Goal: Task Accomplishment & Management: Manage account settings

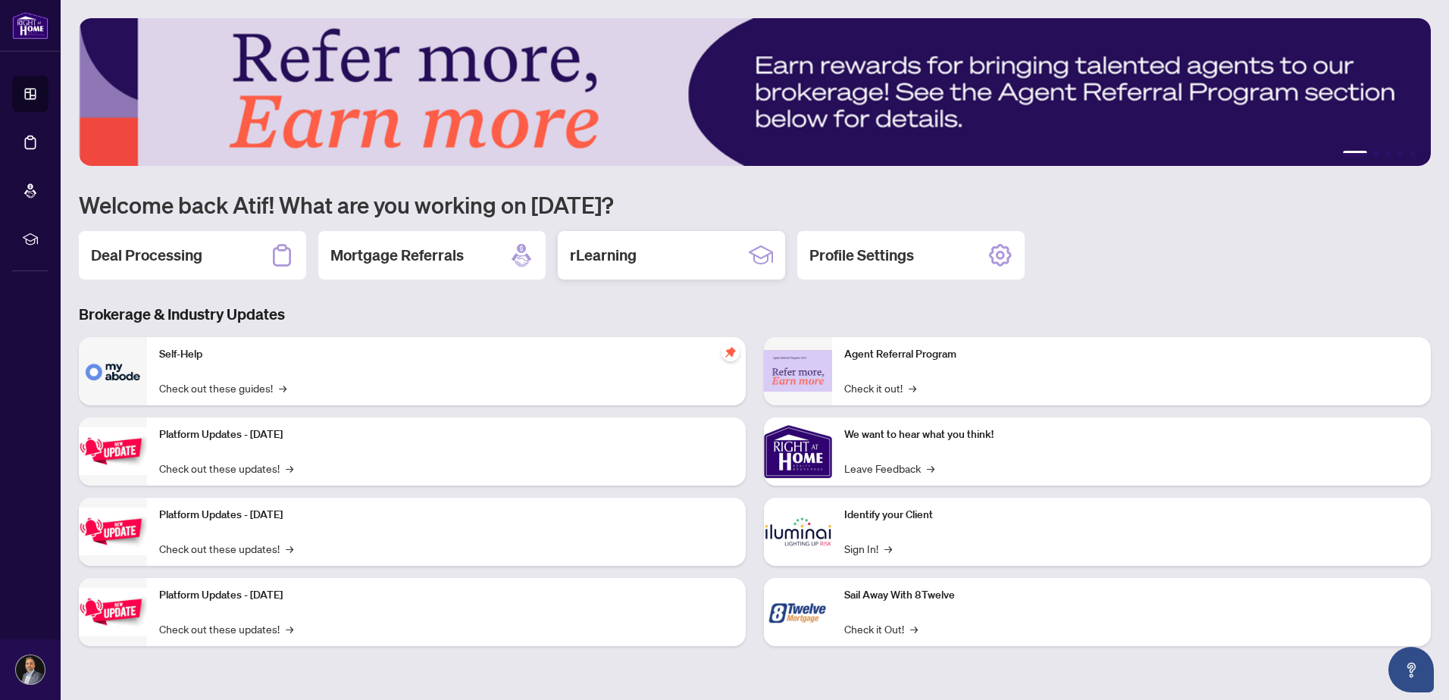
click at [658, 262] on div "rLearning" at bounding box center [671, 255] width 227 height 49
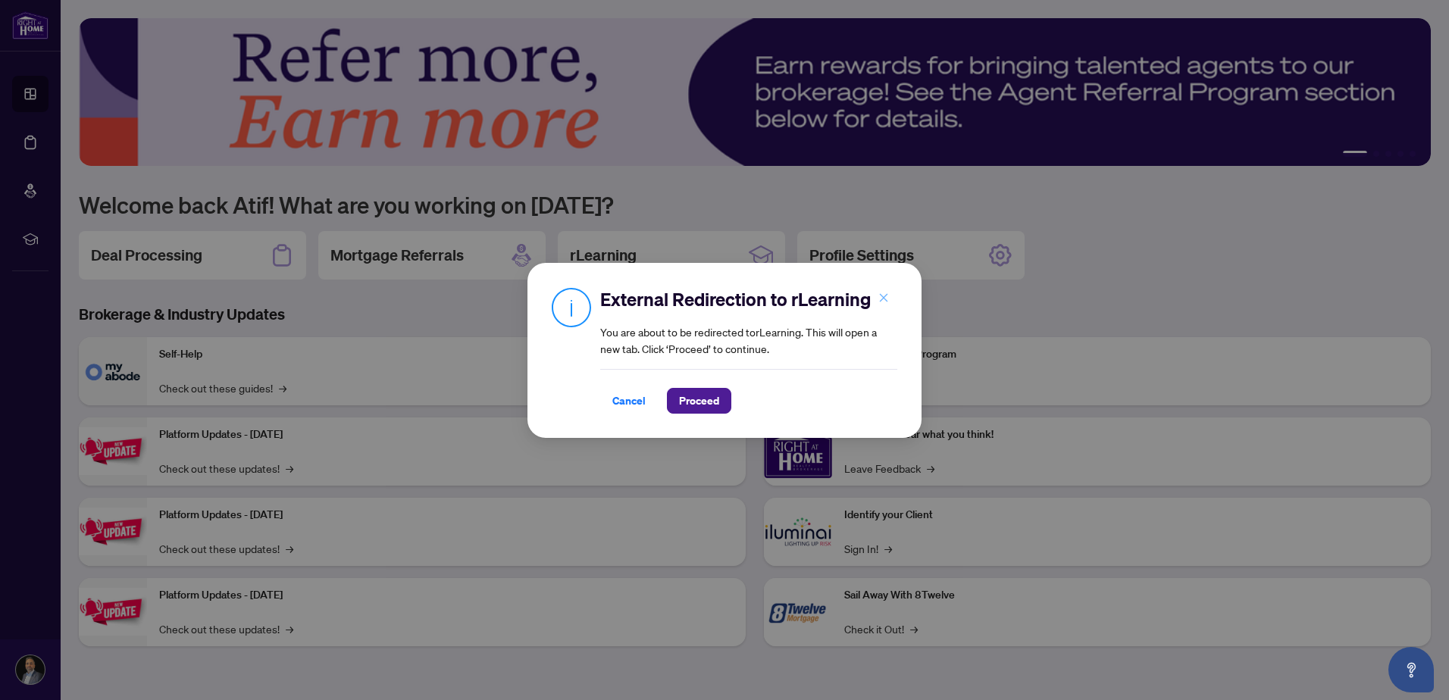
click at [887, 296] on icon "close" at bounding box center [884, 298] width 8 height 8
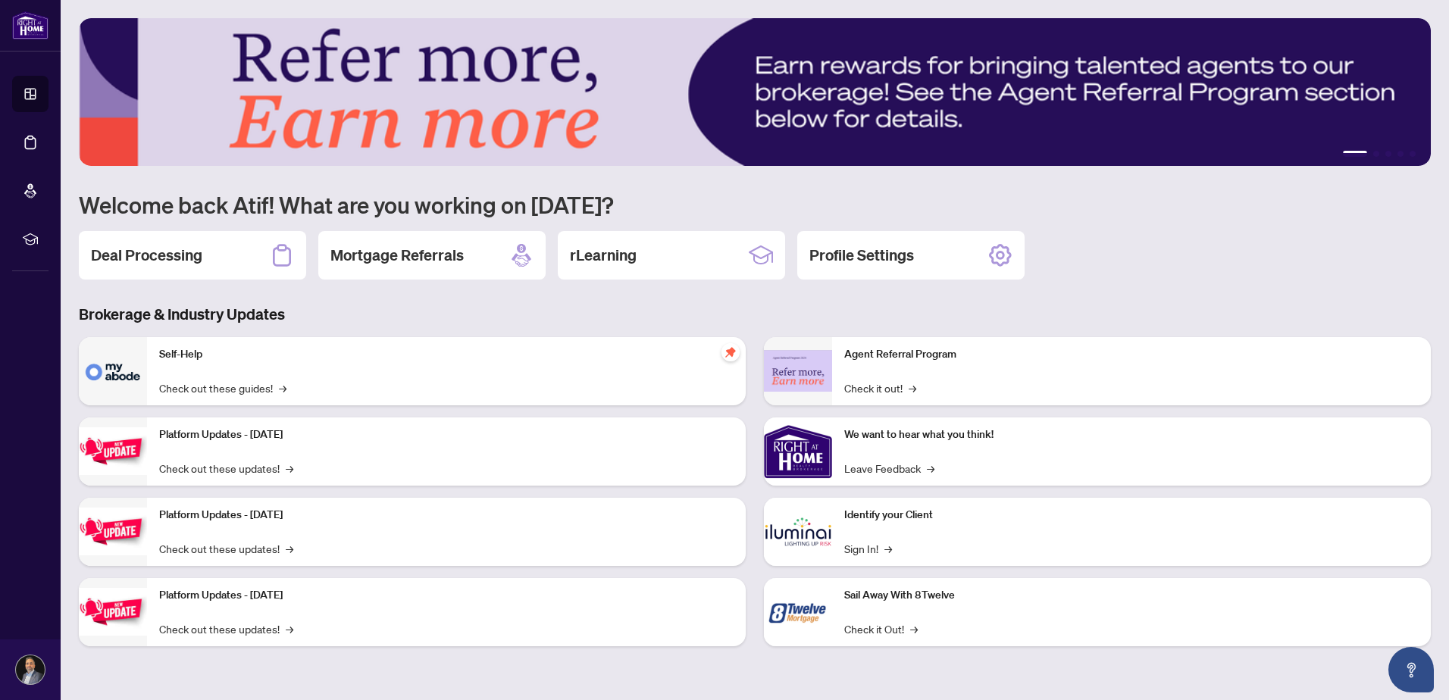
click at [866, 262] on h2 "Profile Settings" at bounding box center [862, 255] width 105 height 21
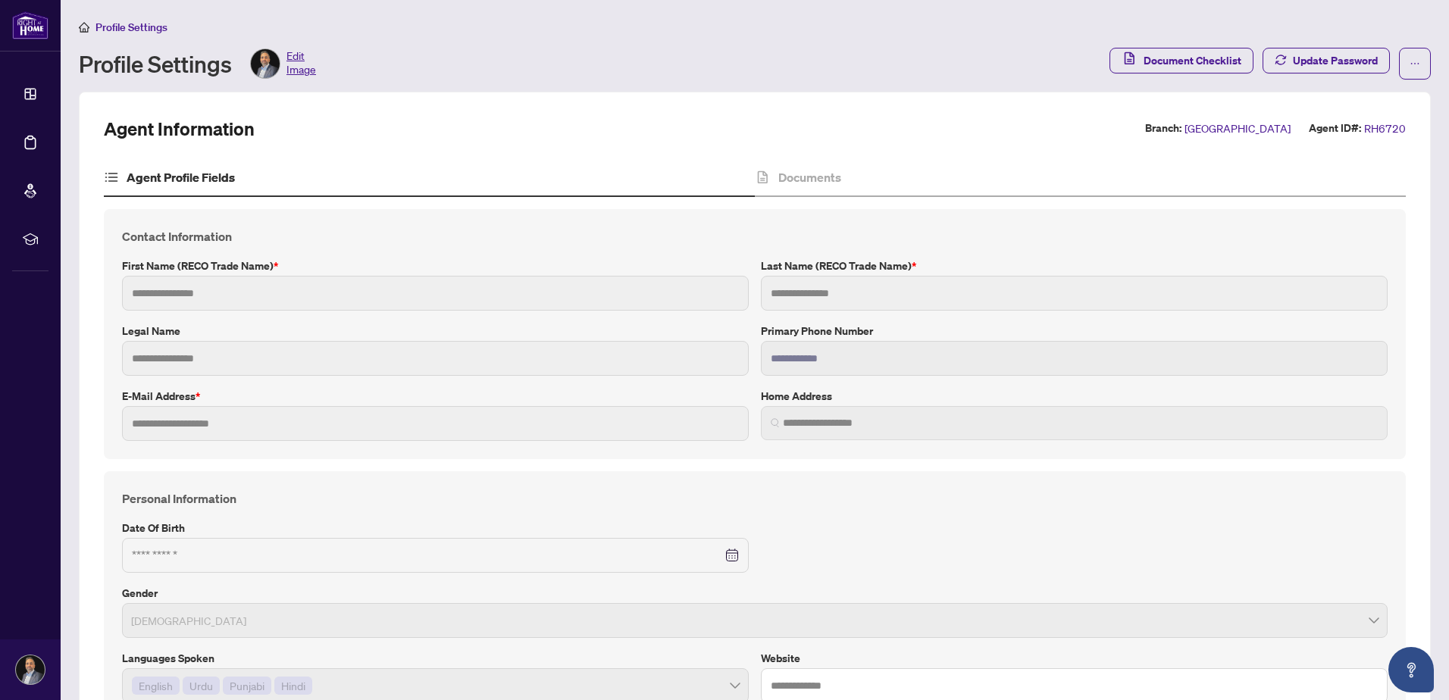
type input "****"
type input "**********"
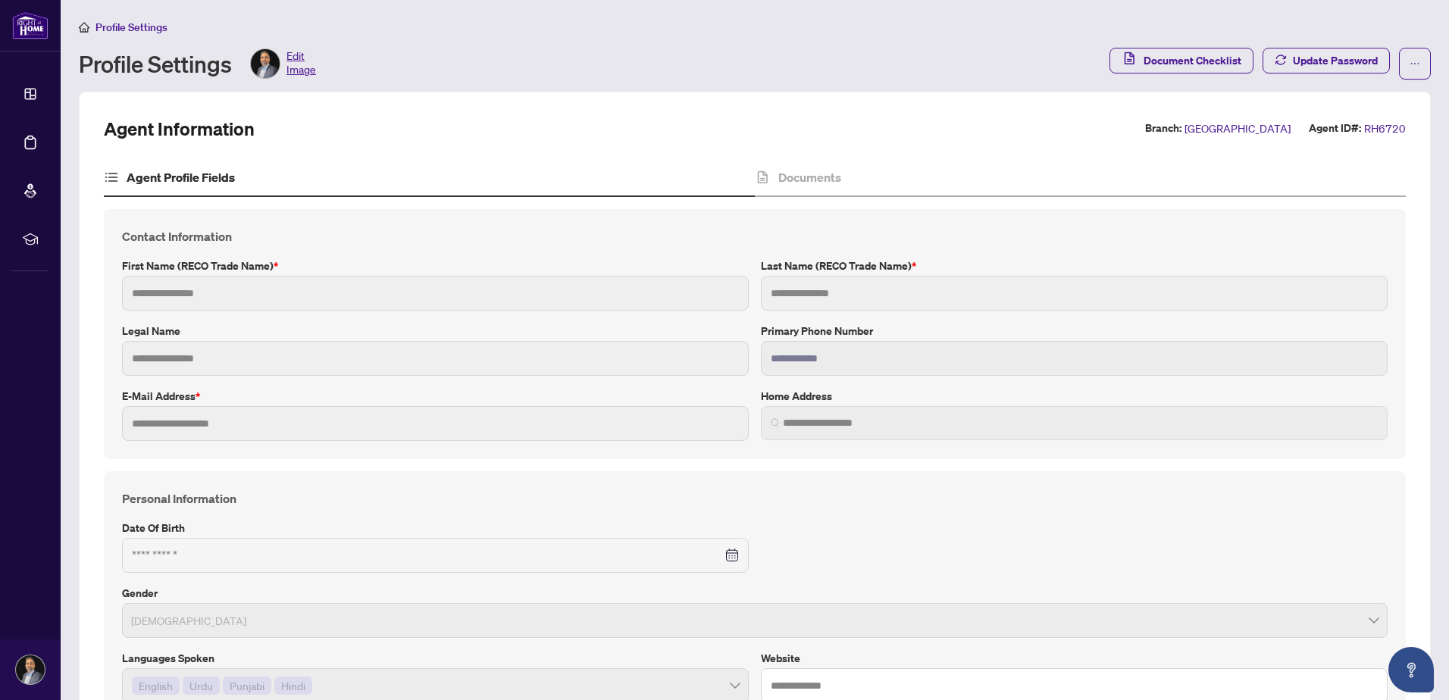
type input "**********"
type input "****"
type input "*******"
type input "**********"
type input "****"
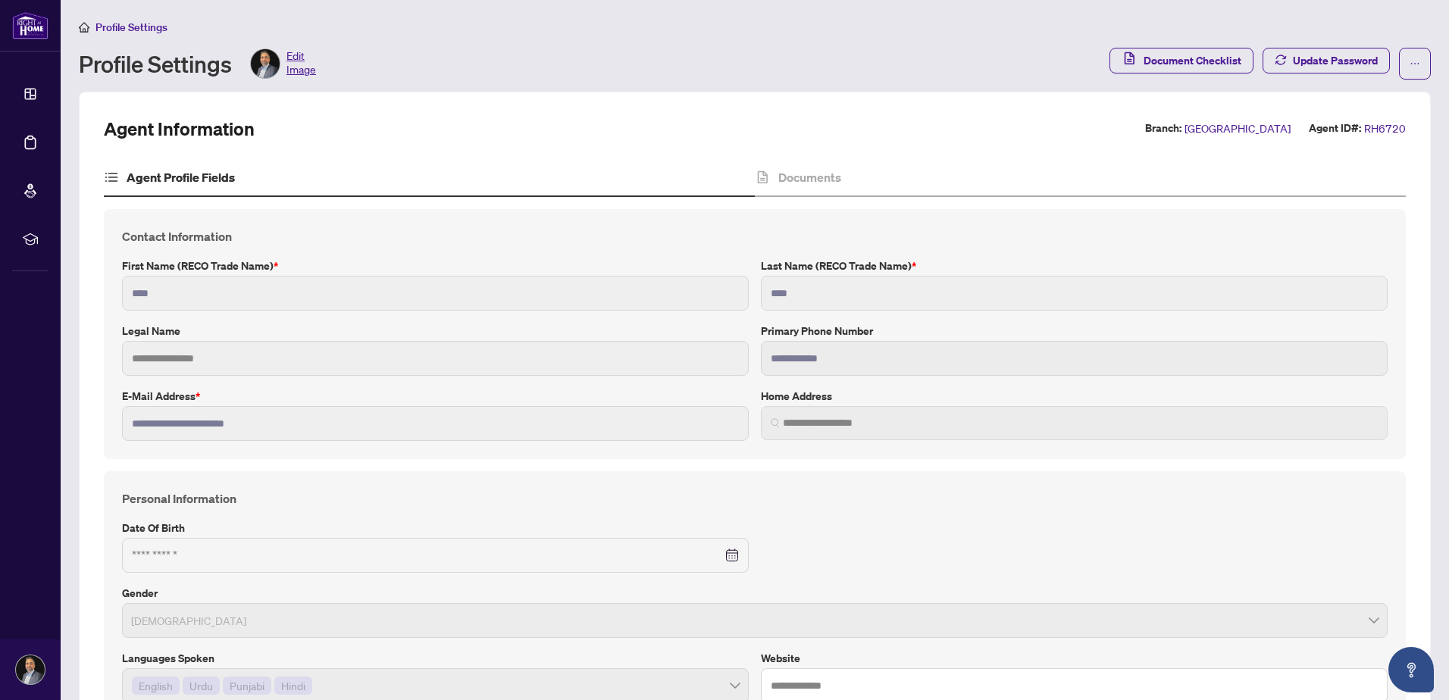
type input "**********"
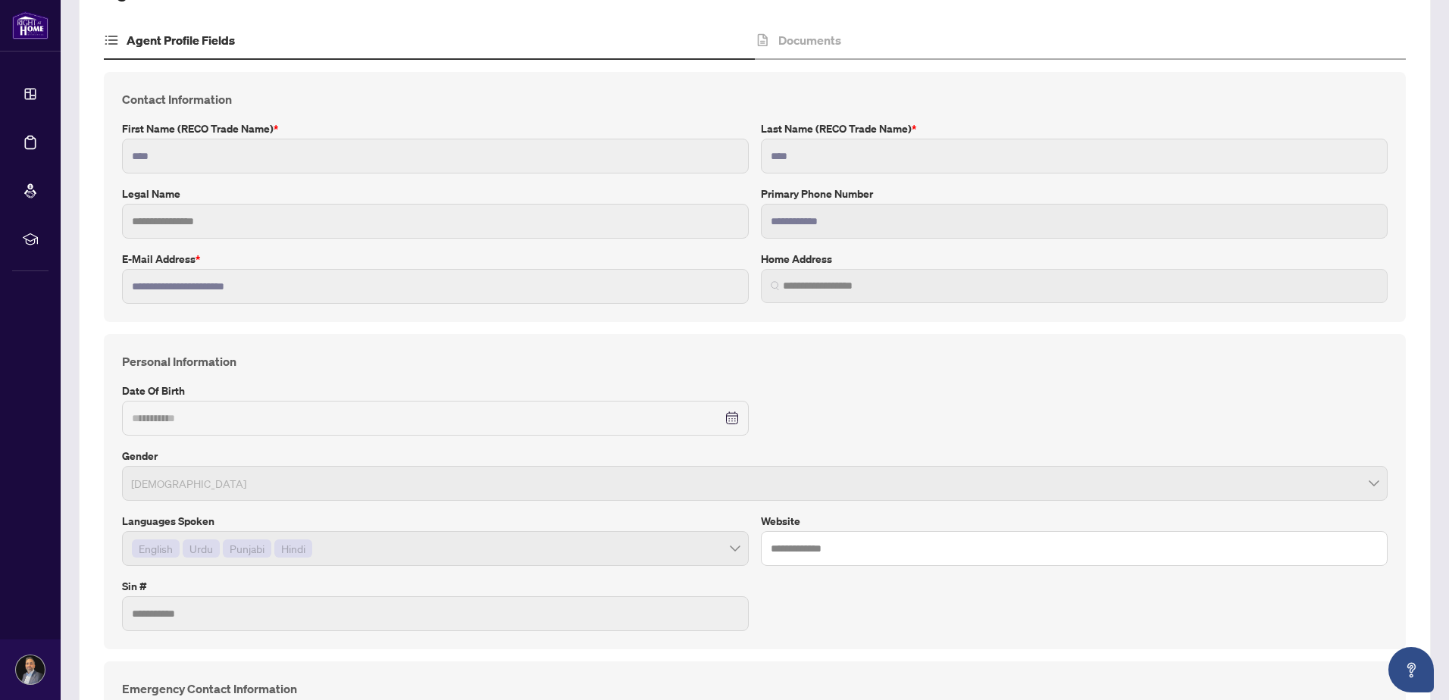
scroll to position [152, 0]
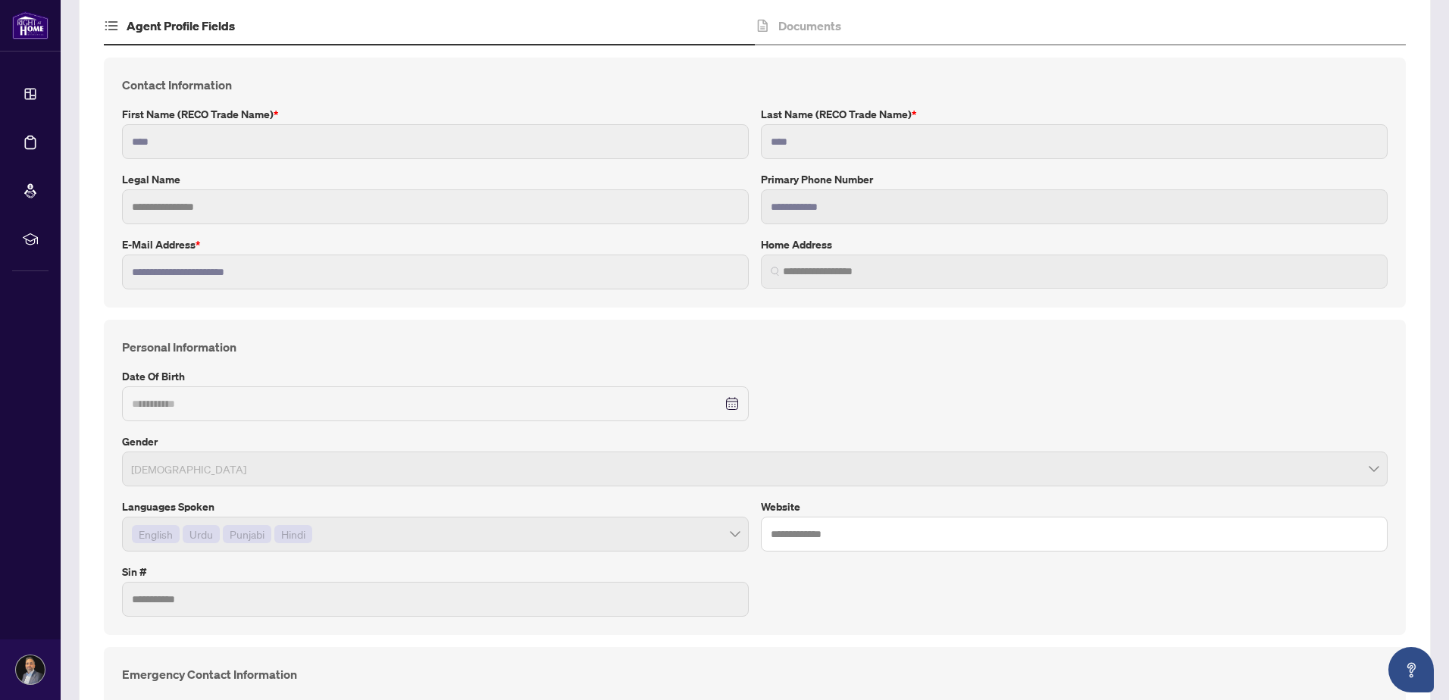
drag, startPoint x: 331, startPoint y: 279, endPoint x: 396, endPoint y: 252, distance: 71.1
click at [364, 252] on label "E-mail Address *" at bounding box center [435, 245] width 627 height 17
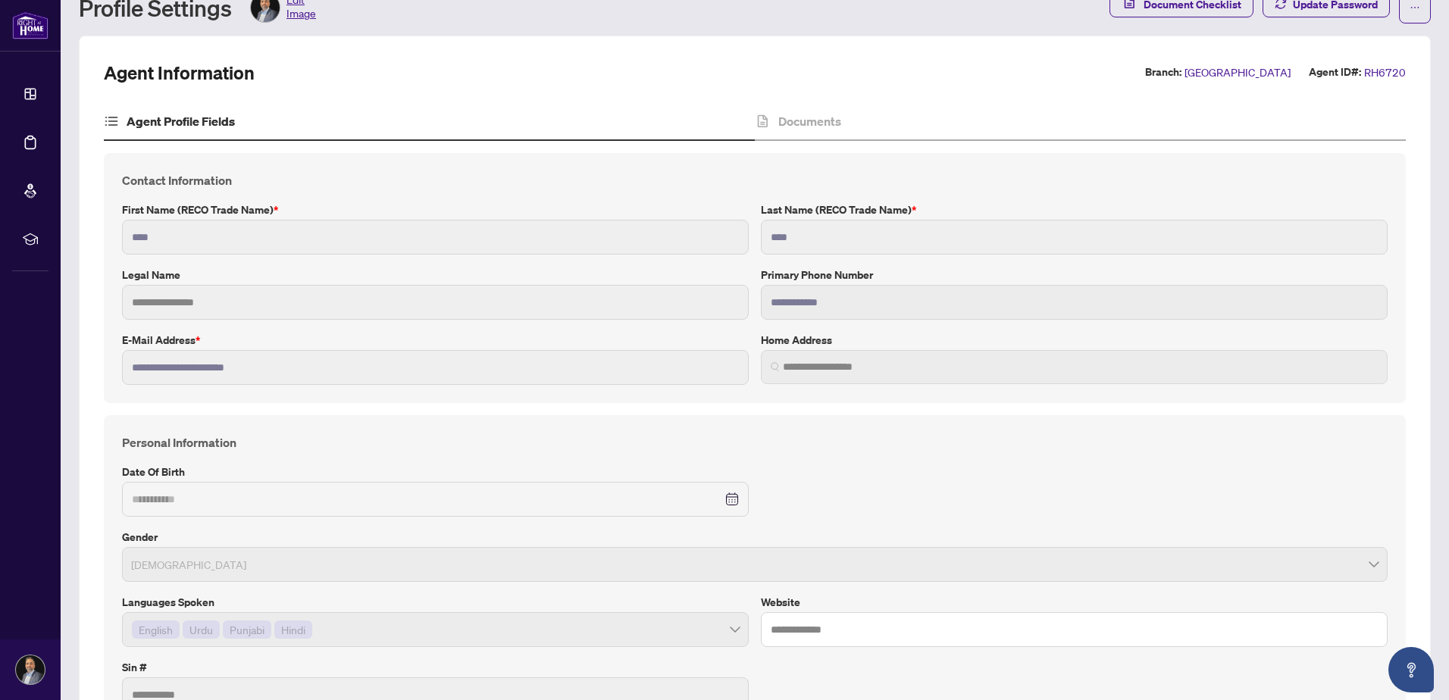
scroll to position [0, 0]
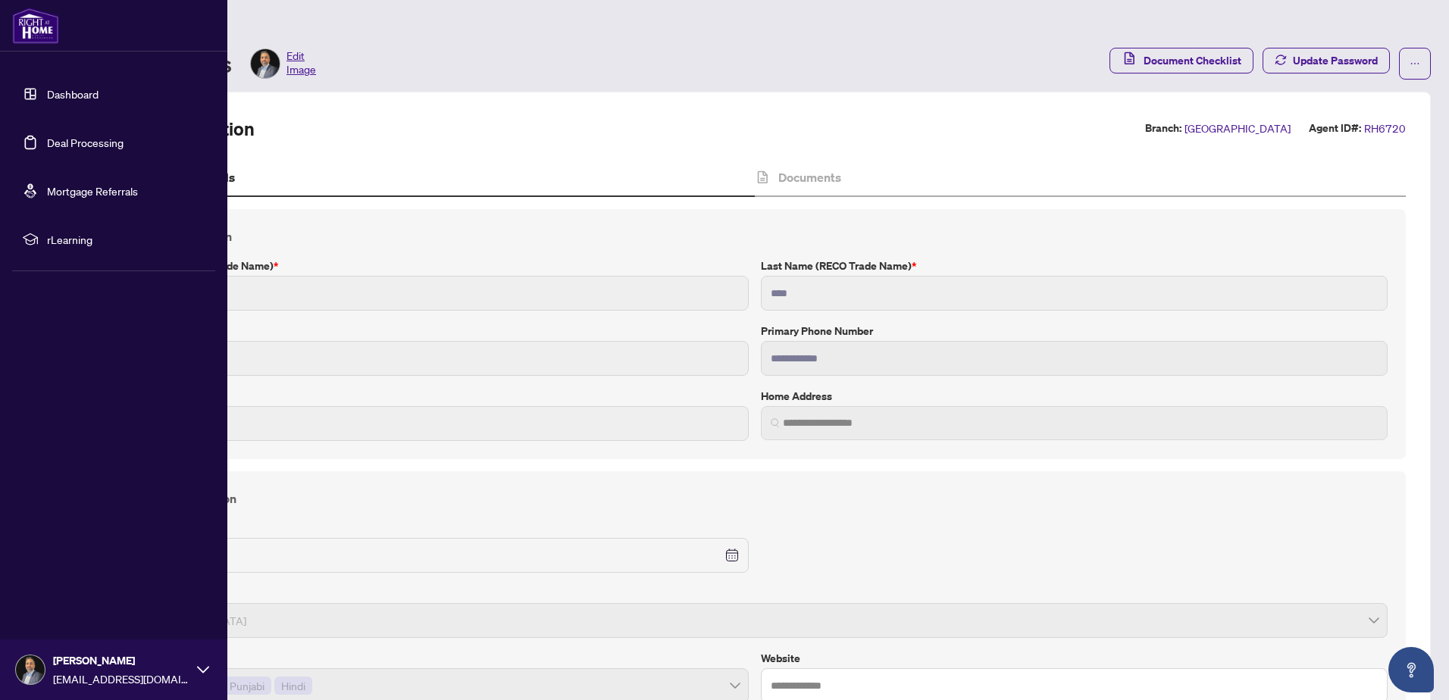
click at [71, 140] on link "Deal Processing" at bounding box center [85, 143] width 77 height 14
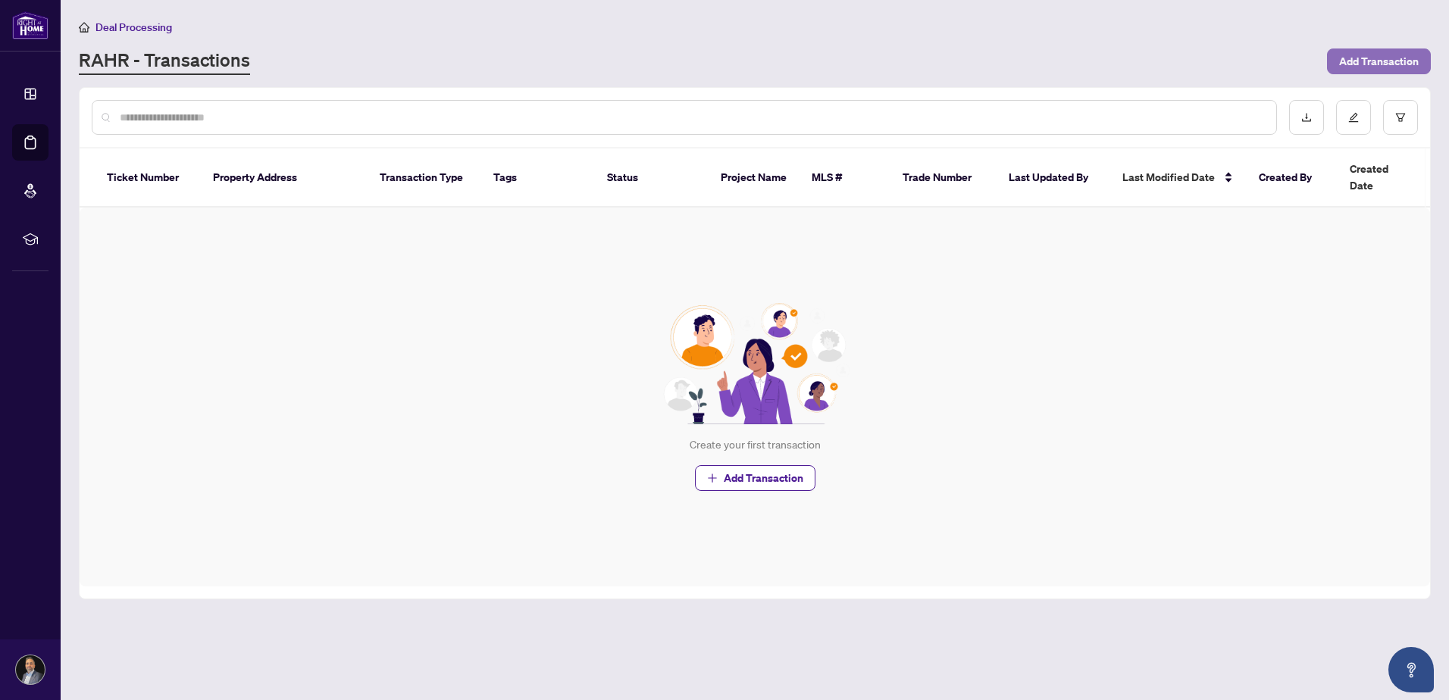
click at [1375, 58] on span "Add Transaction" at bounding box center [1380, 61] width 80 height 24
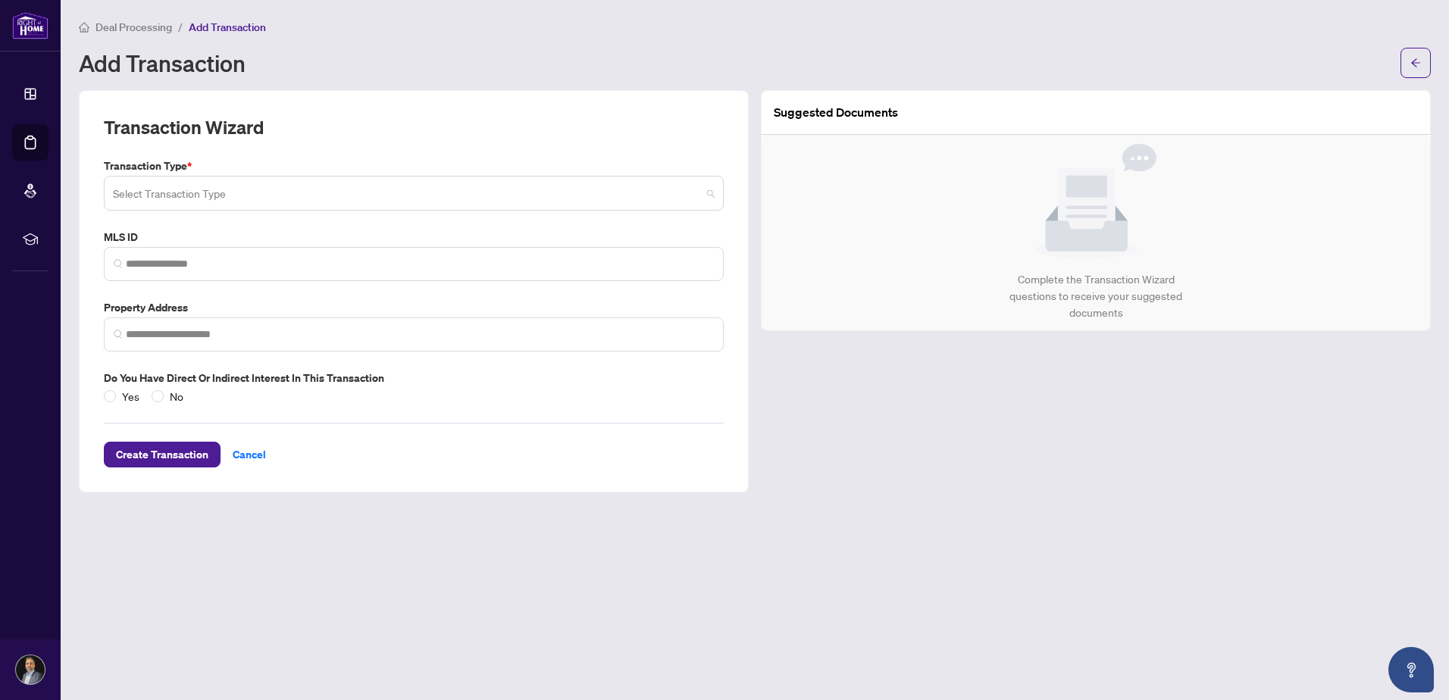
click at [711, 193] on span at bounding box center [414, 193] width 602 height 29
click at [247, 456] on div "Create Transaction Cancel" at bounding box center [414, 436] width 620 height 63
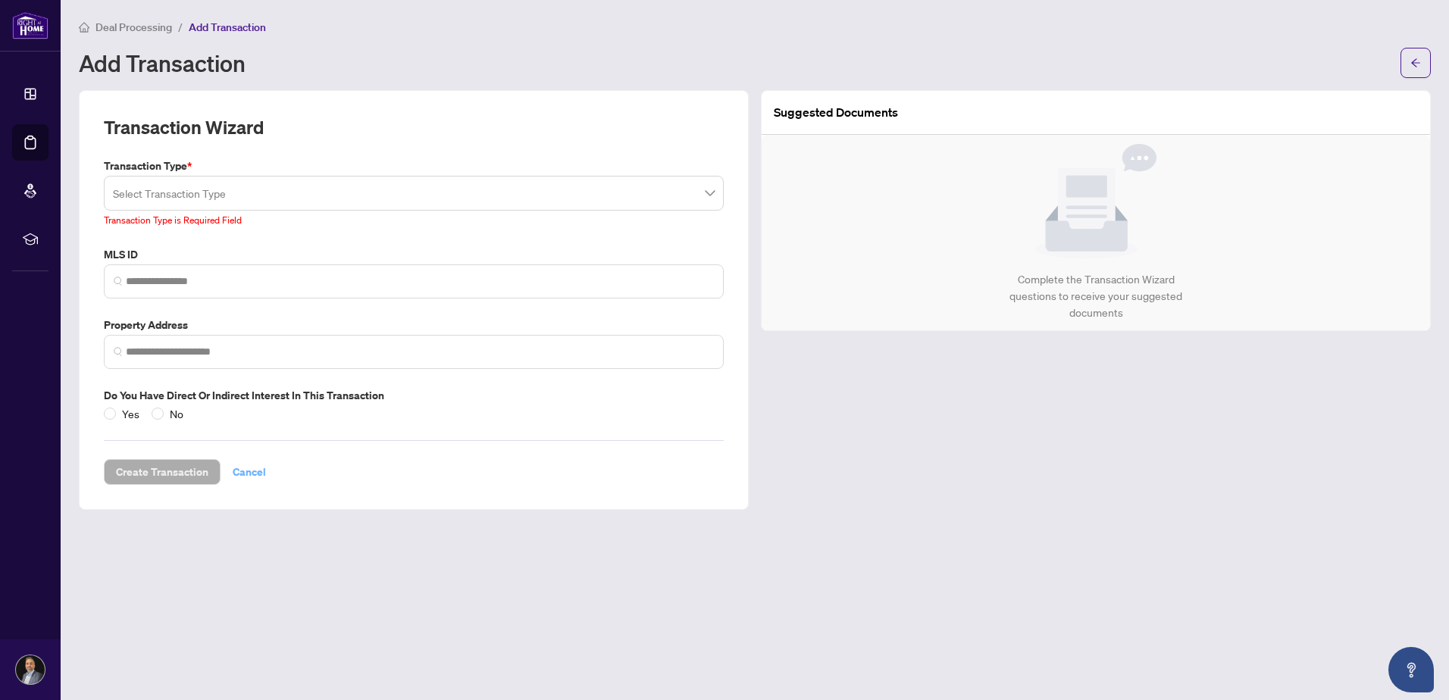
click at [253, 472] on span "Cancel" at bounding box center [249, 472] width 33 height 24
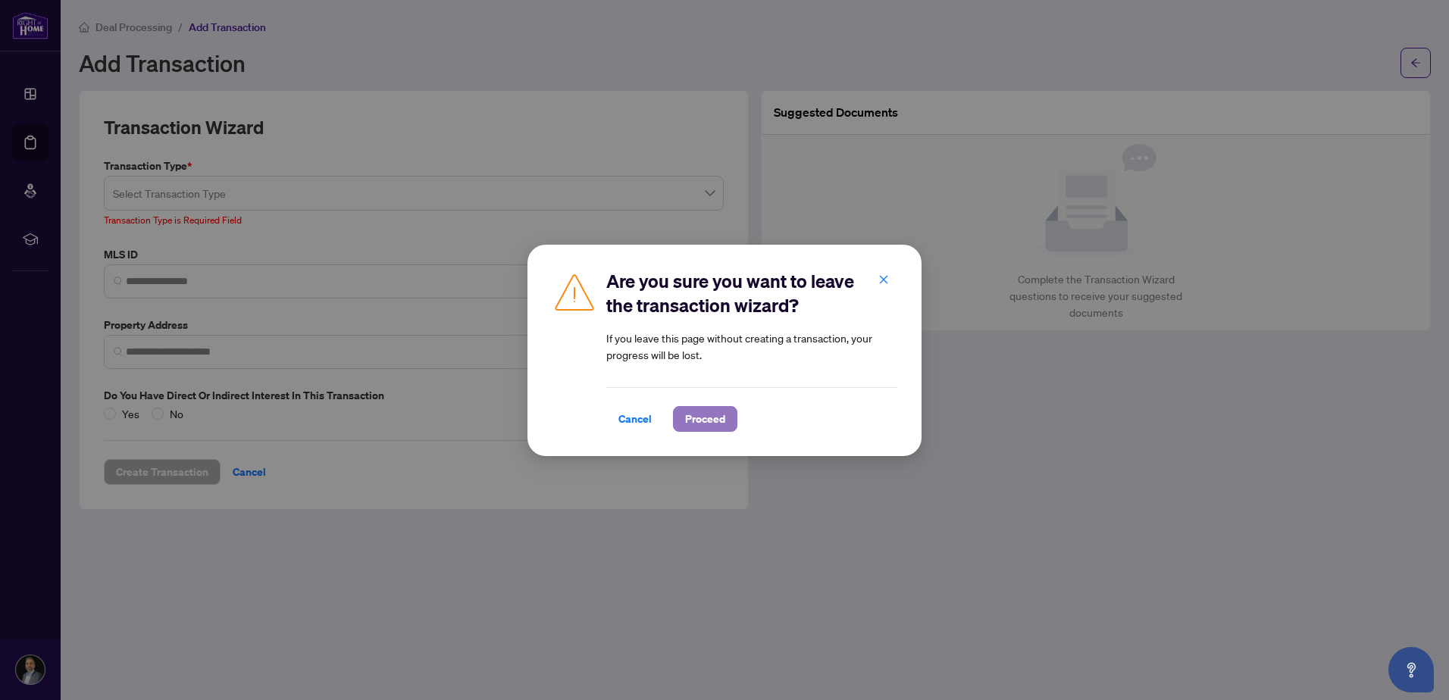
click at [695, 418] on span "Proceed" at bounding box center [705, 419] width 40 height 24
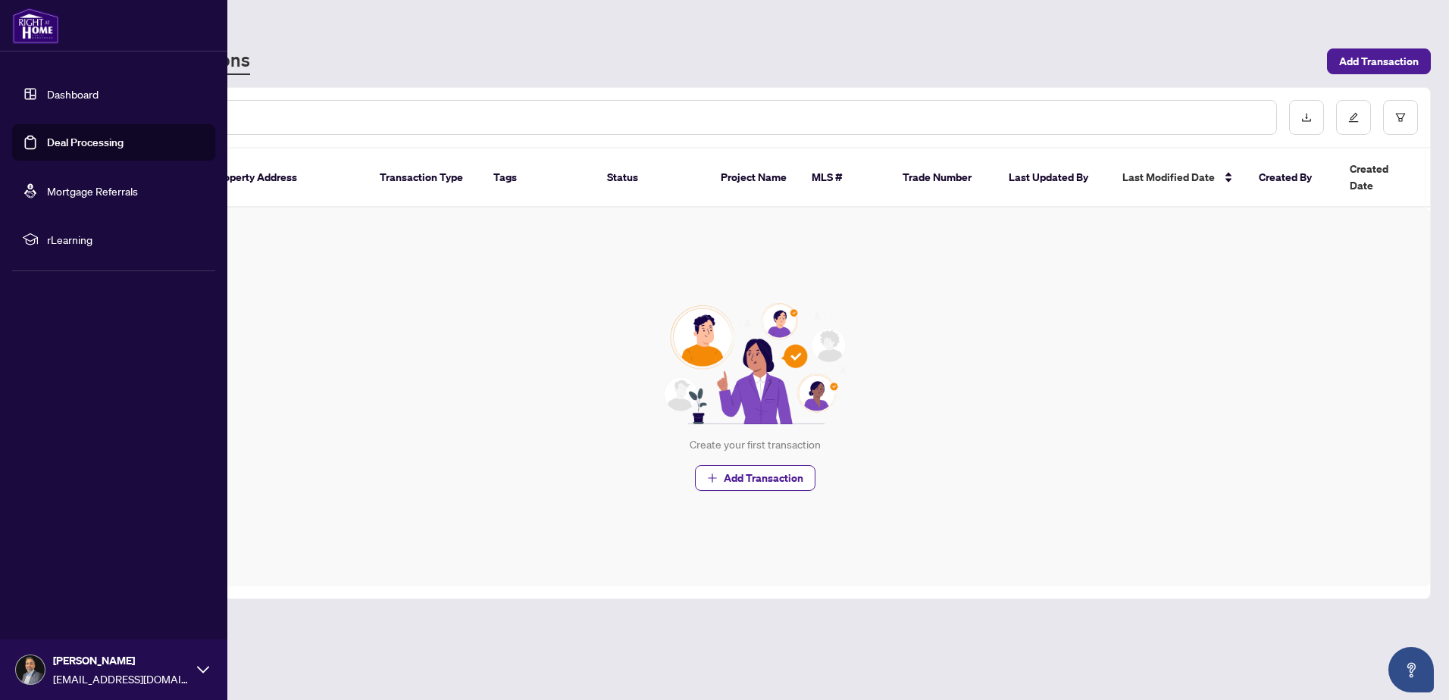
click at [75, 187] on link "Mortgage Referrals" at bounding box center [92, 191] width 91 height 14
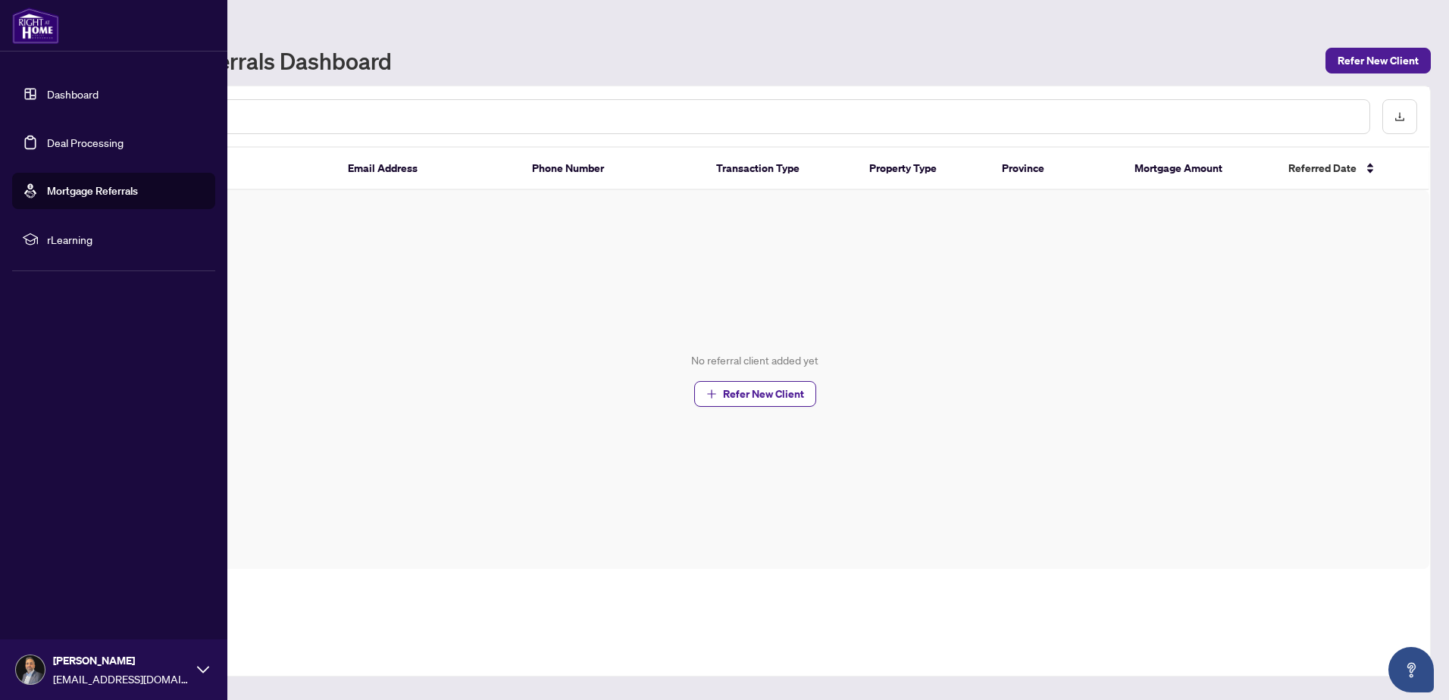
click at [73, 241] on span "rLearning" at bounding box center [126, 239] width 158 height 17
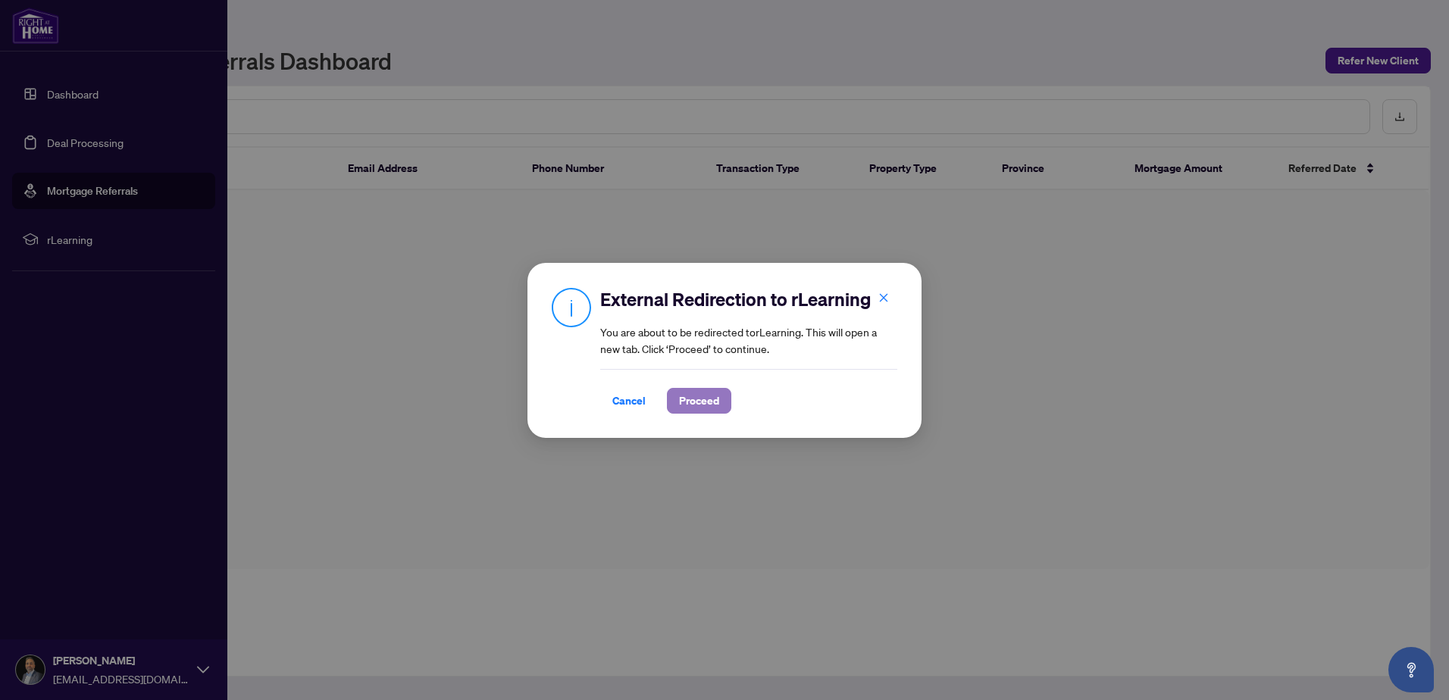
click at [711, 403] on span "Proceed" at bounding box center [699, 401] width 40 height 24
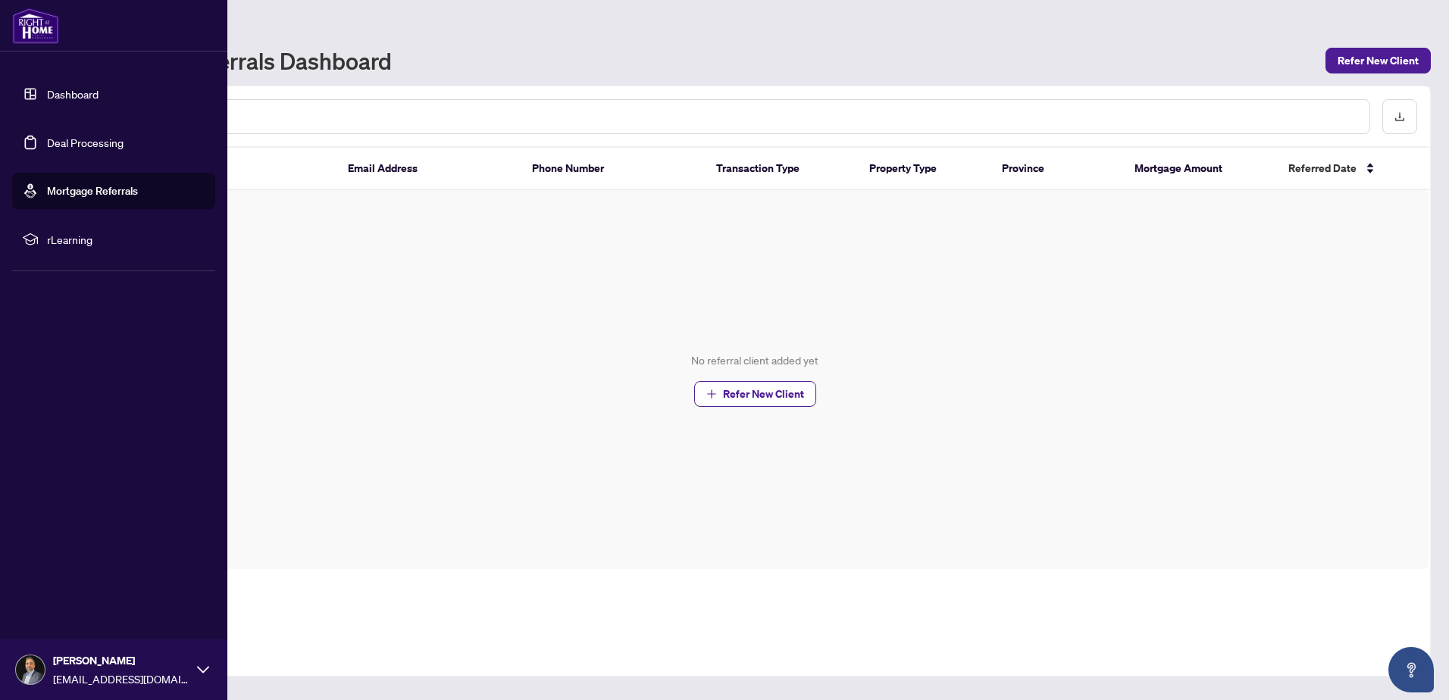
click at [58, 92] on link "Dashboard" at bounding box center [73, 94] width 52 height 14
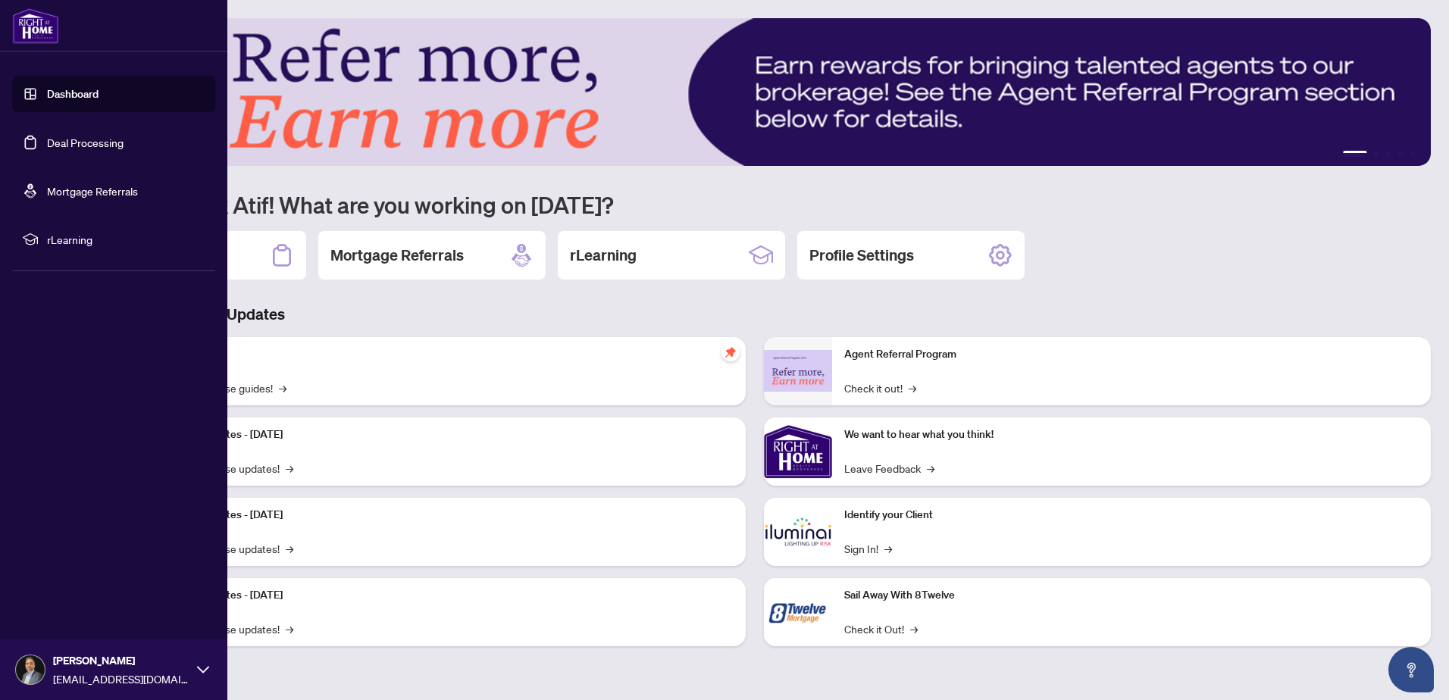
click at [205, 675] on icon at bounding box center [203, 670] width 12 height 12
click at [86, 610] on span "Profile Settings" at bounding box center [80, 612] width 72 height 24
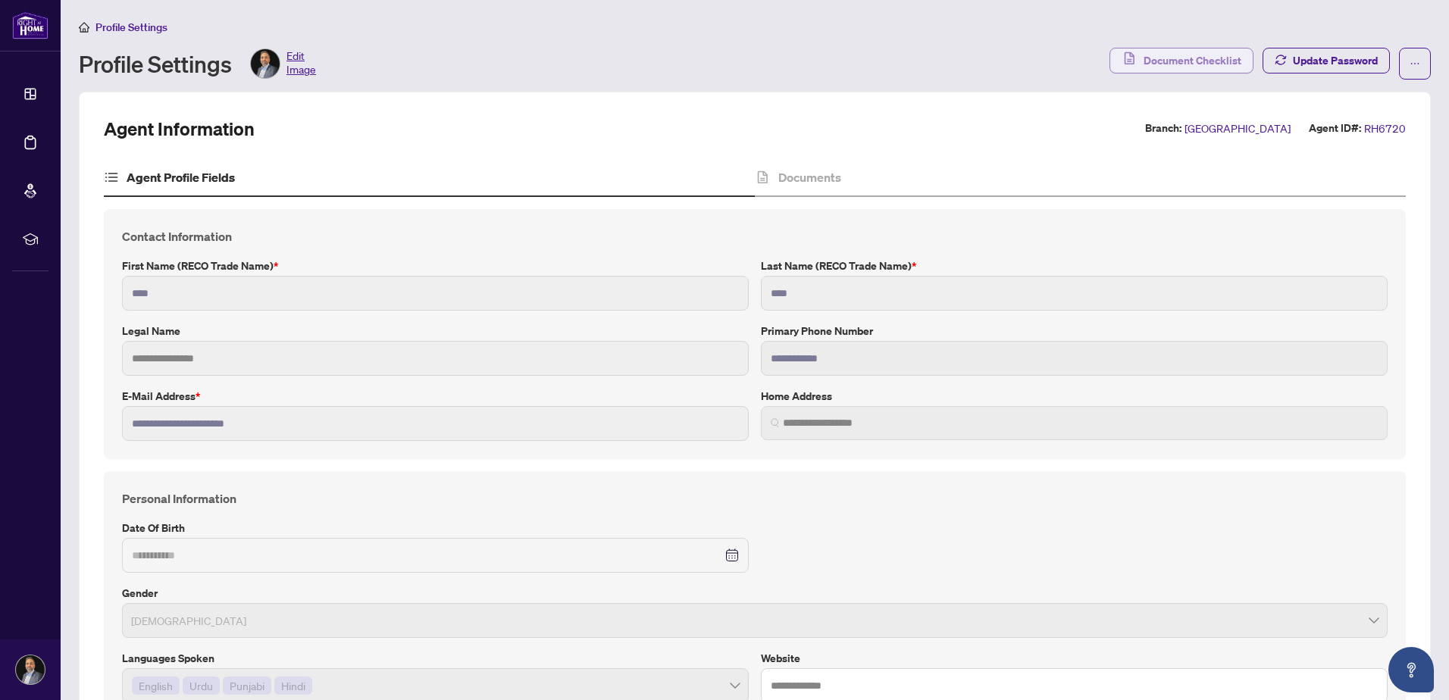
click at [1184, 63] on span "Document Checklist" at bounding box center [1193, 61] width 98 height 24
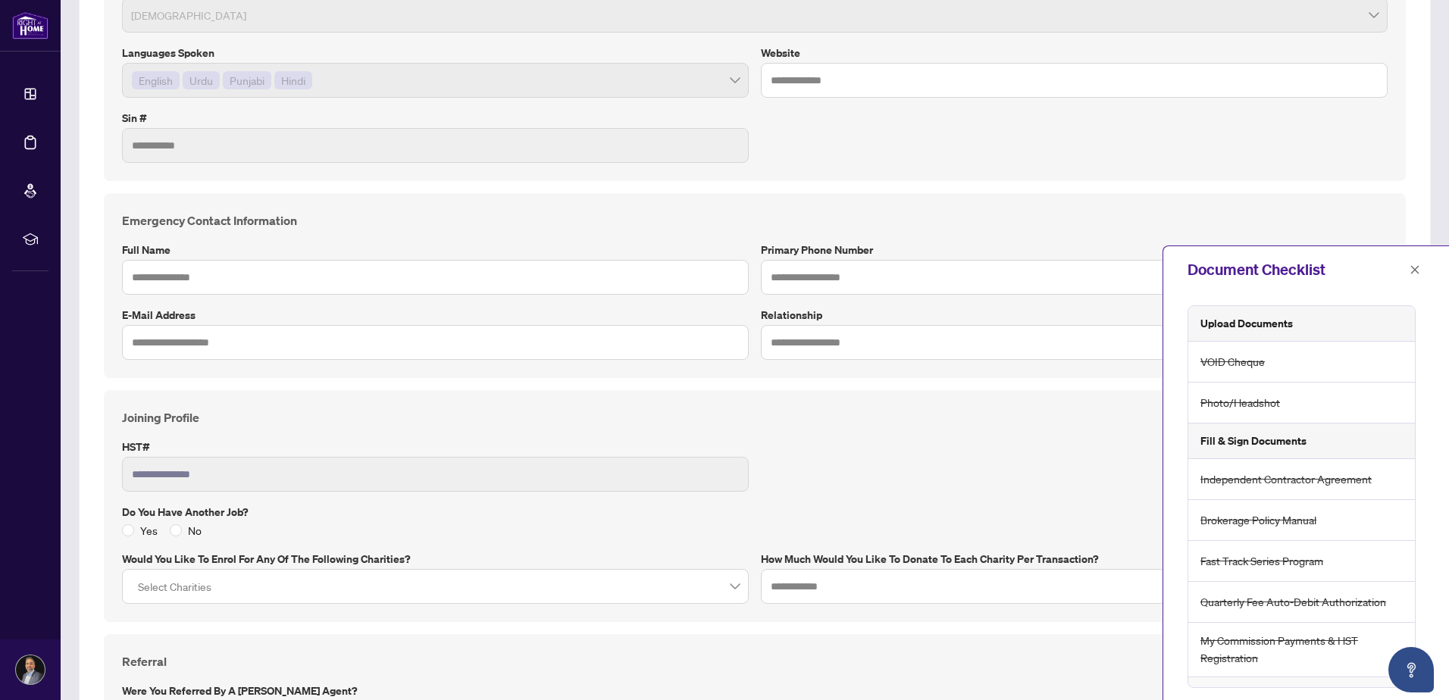
scroll to position [606, 0]
click at [1414, 274] on icon "close" at bounding box center [1415, 270] width 11 height 11
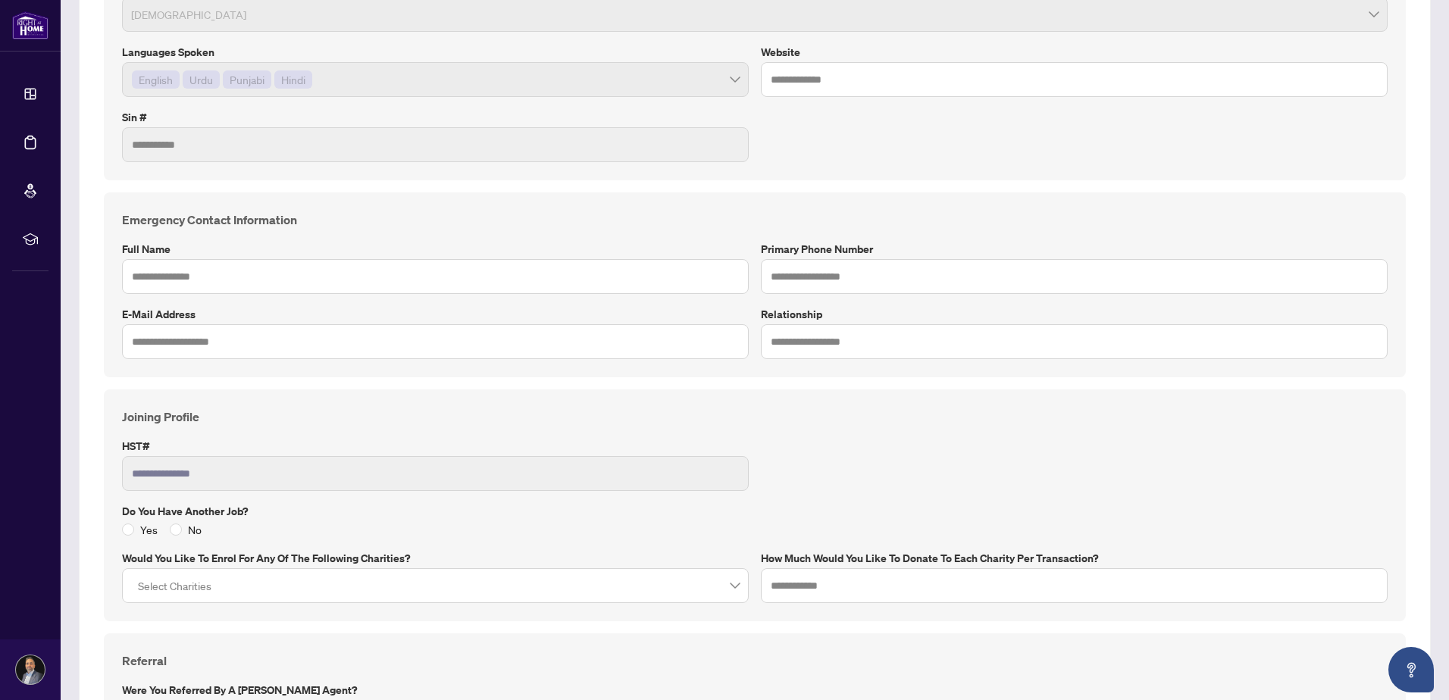
scroll to position [0, 0]
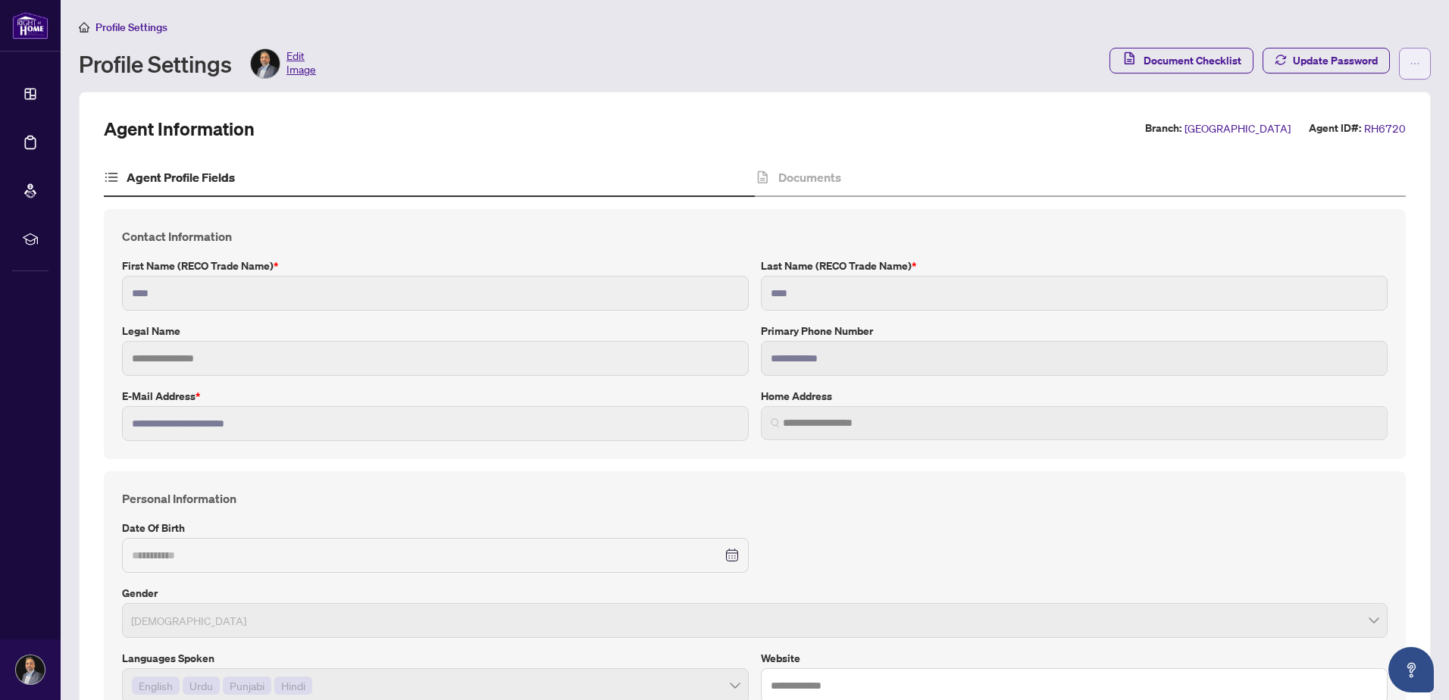
click at [1399, 66] on button "button" at bounding box center [1415, 64] width 32 height 32
click at [1348, 127] on span "Document Archive" at bounding box center [1356, 121] width 104 height 17
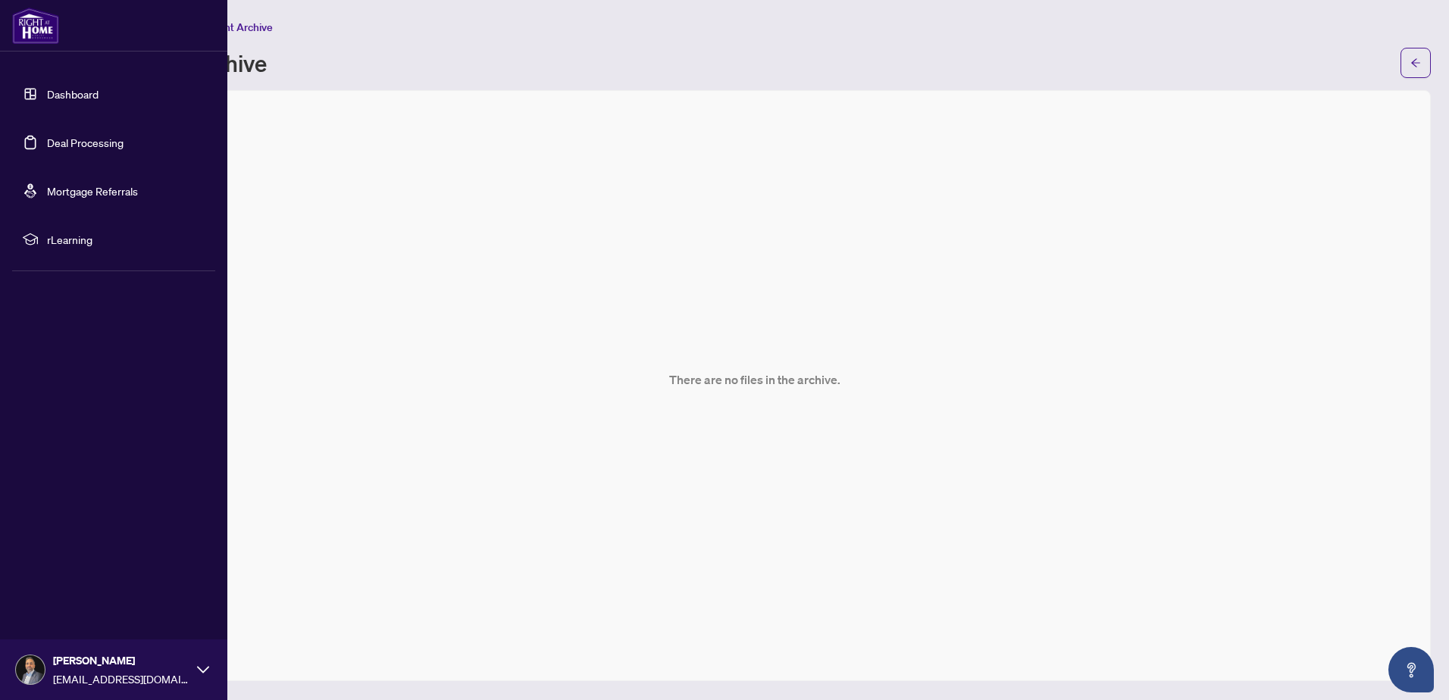
click at [70, 94] on link "Dashboard" at bounding box center [73, 94] width 52 height 14
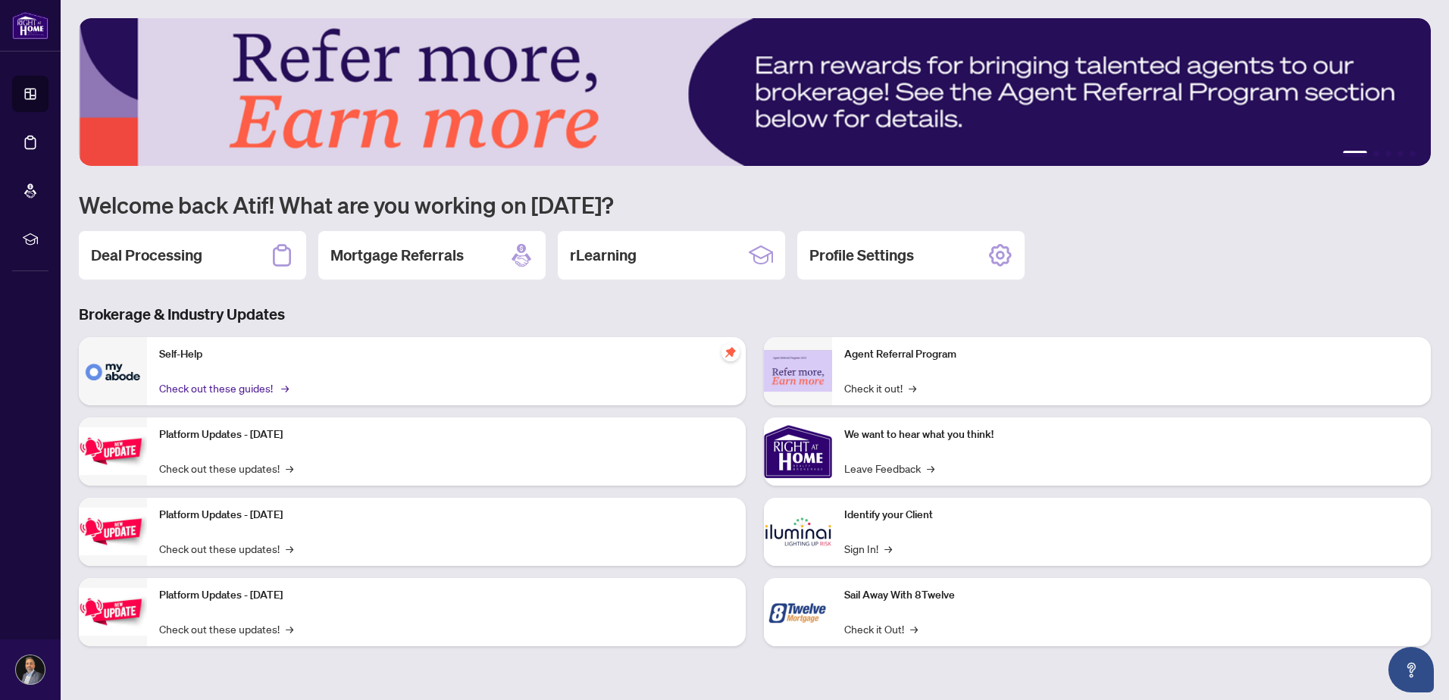
click at [197, 387] on link "Check out these guides! →" at bounding box center [222, 388] width 127 height 17
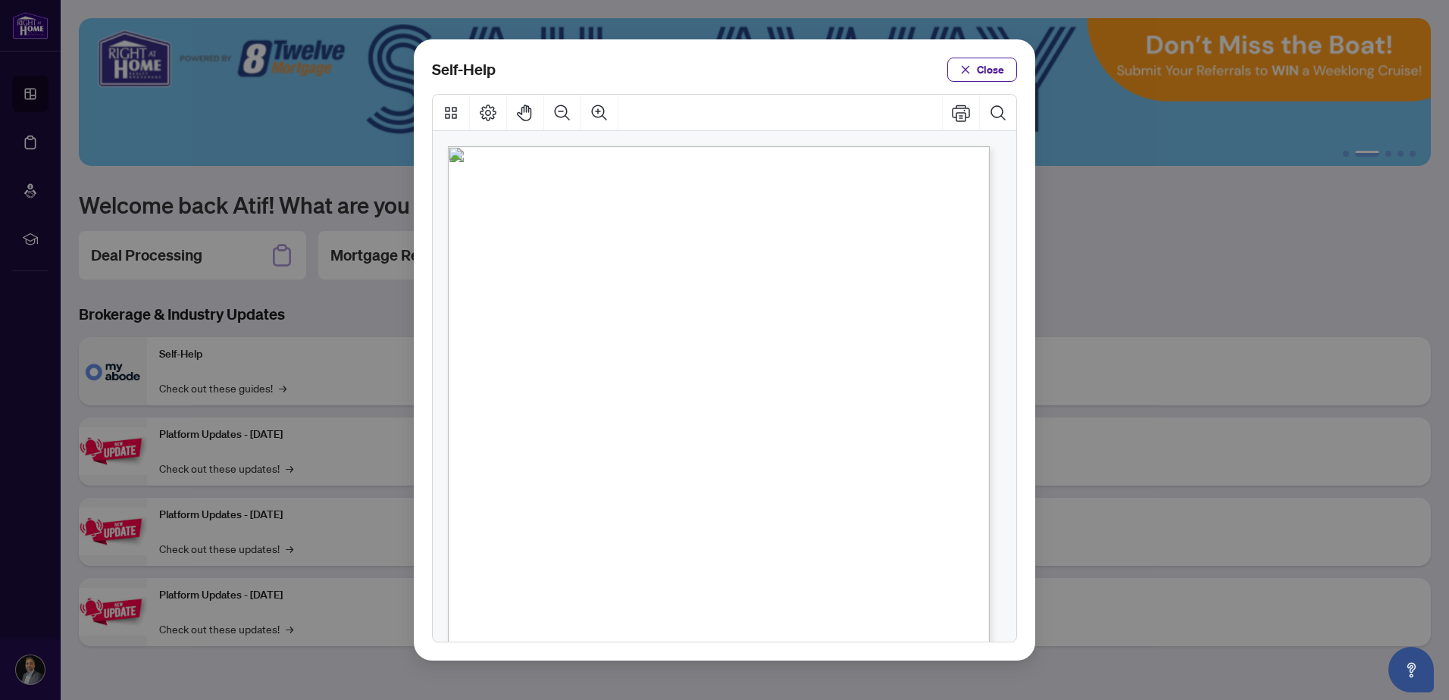
click at [724, 230] on span "PDF" at bounding box center [725, 230] width 20 height 15
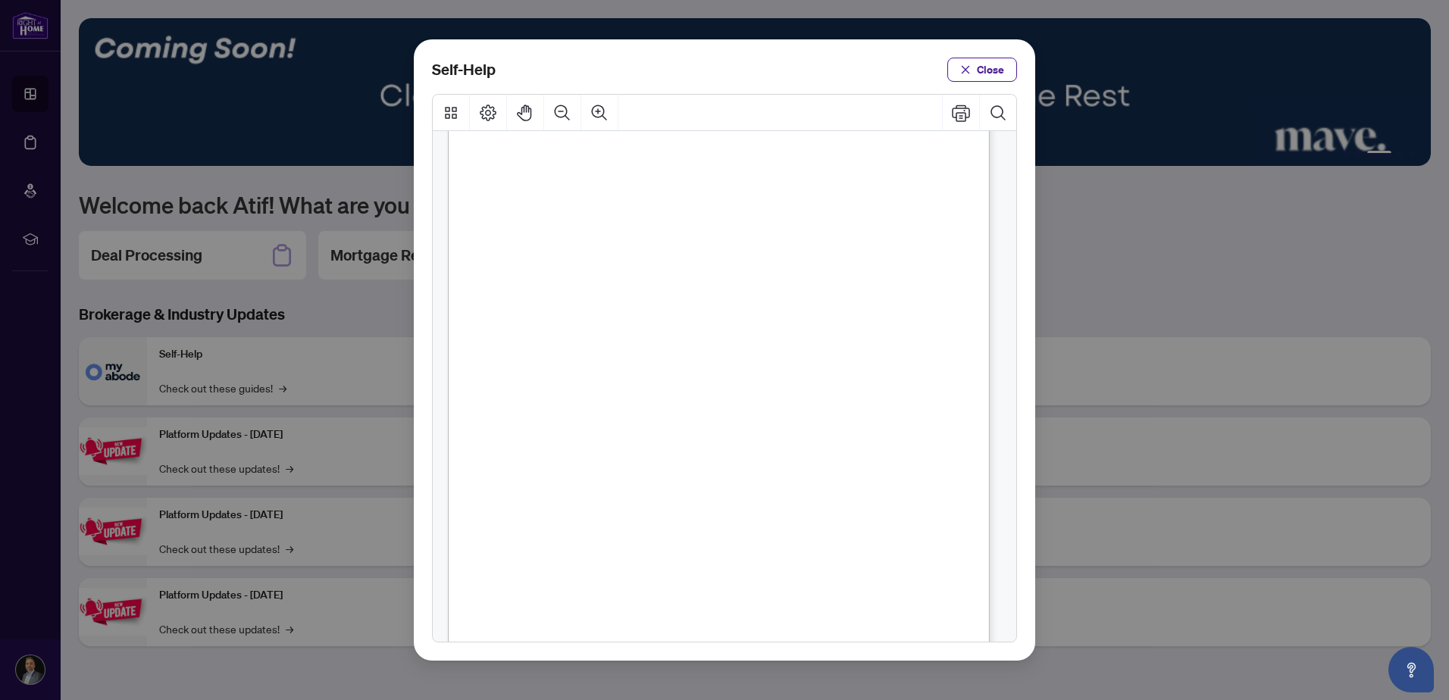
scroll to position [940, 0]
click at [981, 69] on span "Close" at bounding box center [990, 70] width 27 height 24
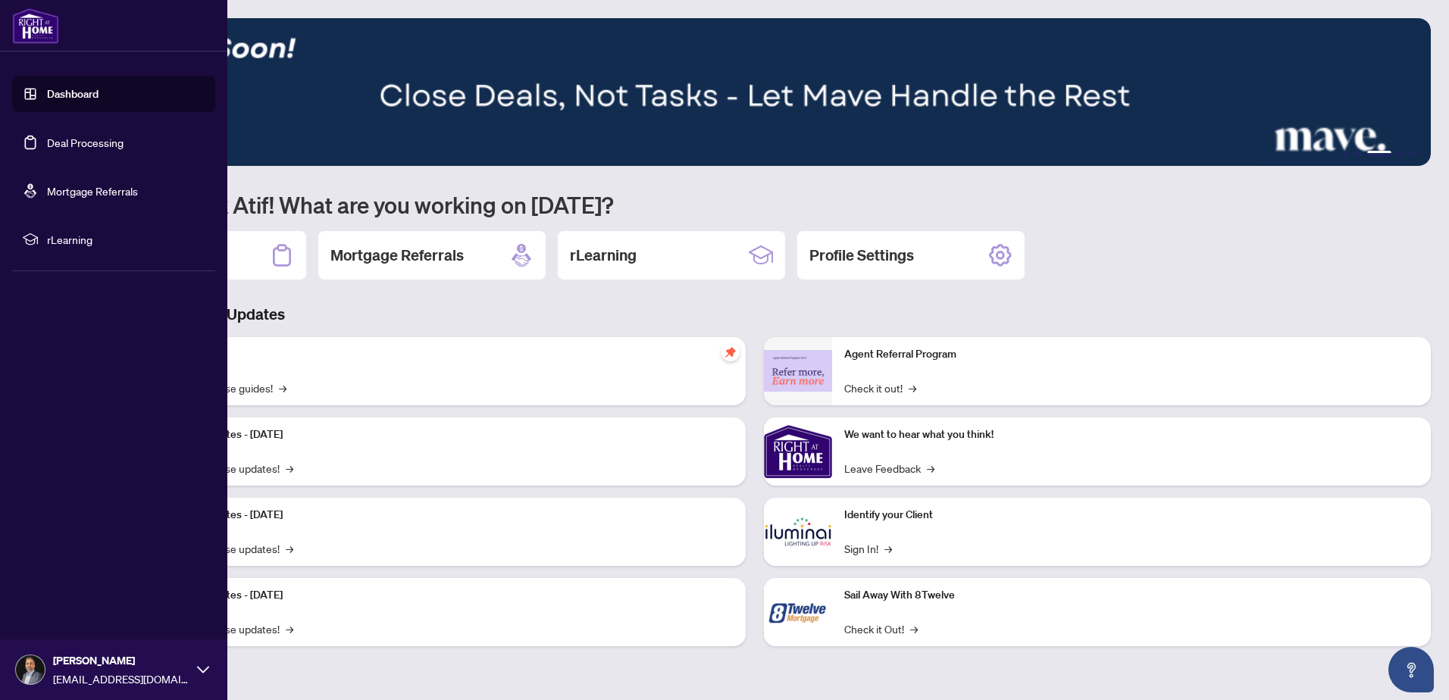
click at [199, 669] on icon at bounding box center [203, 669] width 12 height 7
click at [58, 577] on span "Logout" at bounding box center [61, 580] width 34 height 24
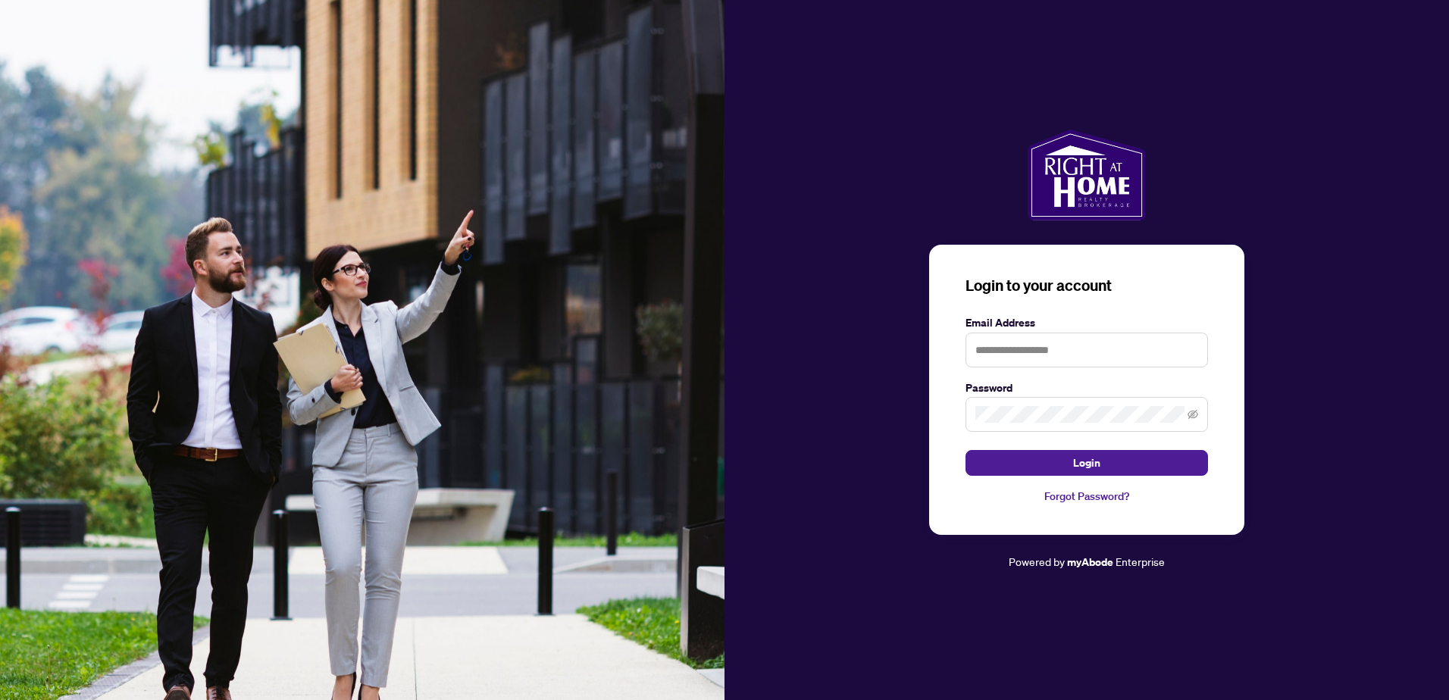
click at [852, 454] on div "Login to your account Email Address Password Login Forgot Password? Powered by …" at bounding box center [1087, 351] width 725 height 442
click at [1372, 151] on div at bounding box center [1087, 175] width 725 height 91
click at [1373, 64] on div "Login to your account Email Address Password Login Forgot Password? Powered by …" at bounding box center [1087, 350] width 725 height 700
click at [848, 358] on div "Login to your account Email Address Password Login Forgot Password? Powered by …" at bounding box center [1087, 351] width 725 height 442
click at [807, 202] on div at bounding box center [1087, 175] width 725 height 91
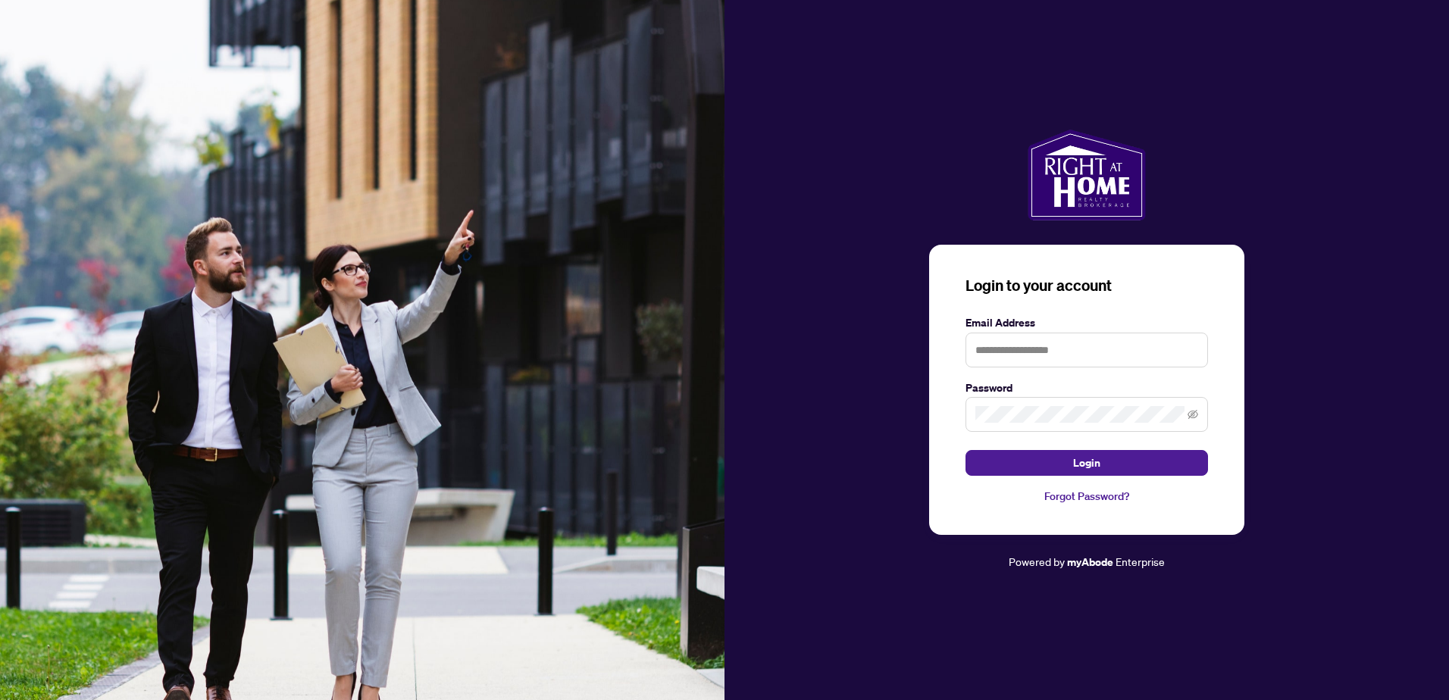
drag, startPoint x: 1214, startPoint y: 27, endPoint x: 942, endPoint y: 61, distance: 273.6
click at [942, 61] on div "Login to your account Email Address Password Login Forgot Password? Powered by …" at bounding box center [1087, 350] width 725 height 700
